Goal: Find specific page/section: Find specific page/section

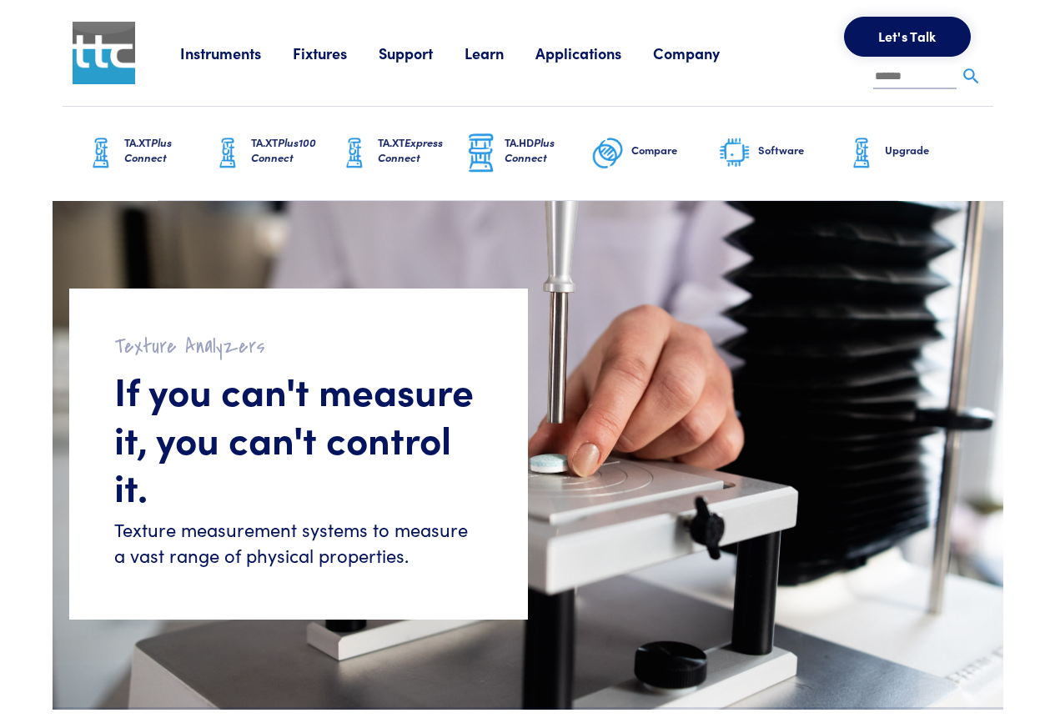
click at [918, 78] on input "text" at bounding box center [914, 77] width 83 height 25
paste input "**********"
type input "**********"
